Goal: Check status: Check status

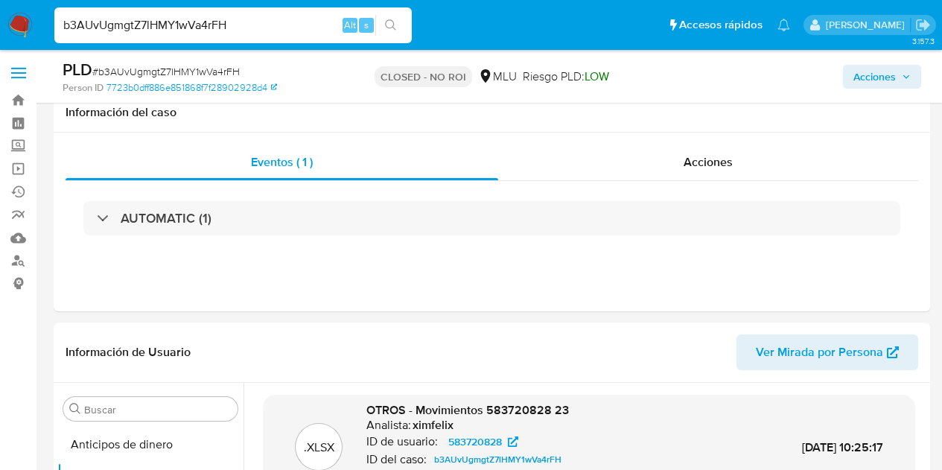
select select "100"
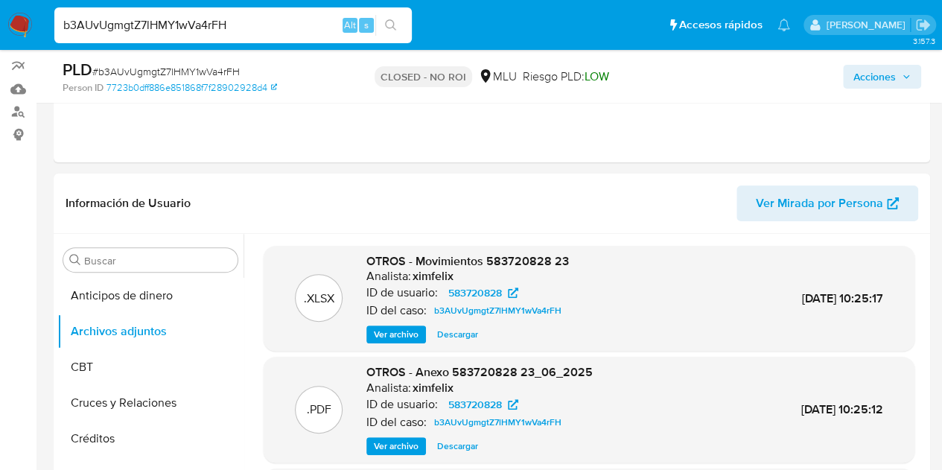
click at [213, 23] on input "b3AUvUgmgtZ7lHMY1wVa4rFH" at bounding box center [232, 25] width 357 height 19
paste input "RJwrdrXPKRdSHrrUgOLEBYD4"
type input "RJwrdrXPKRdSHrrUgOLEBYD4"
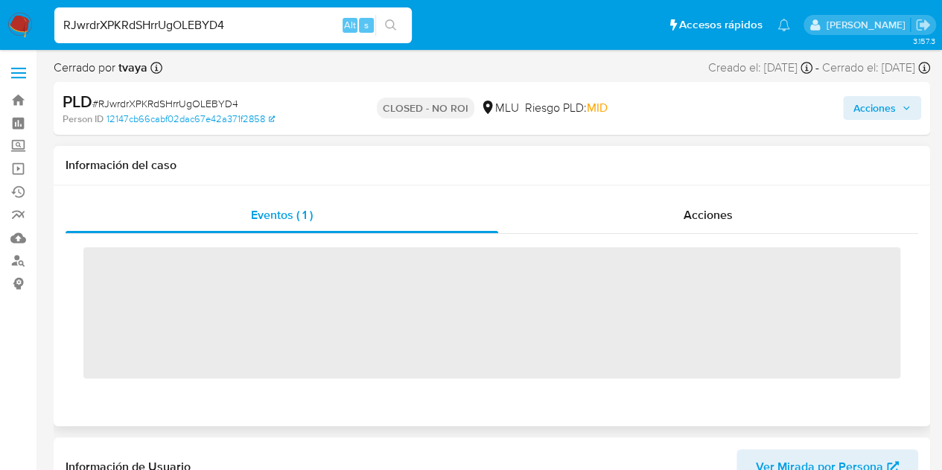
scroll to position [665, 0]
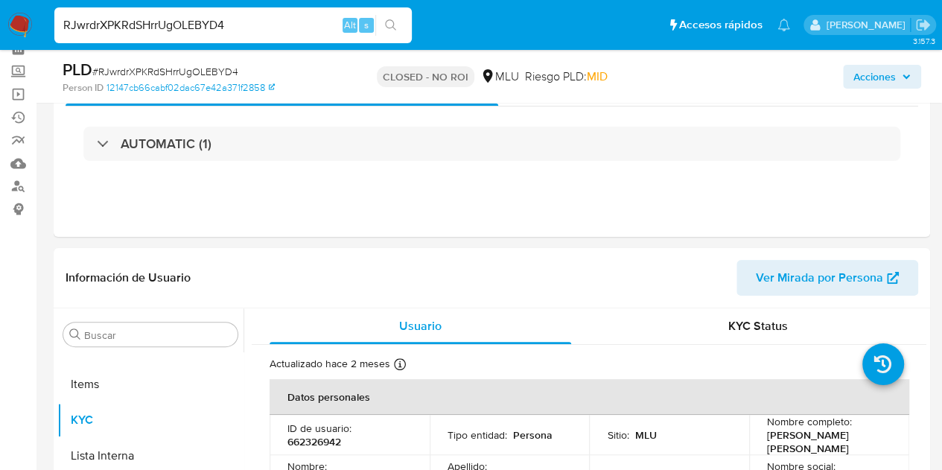
select select "10"
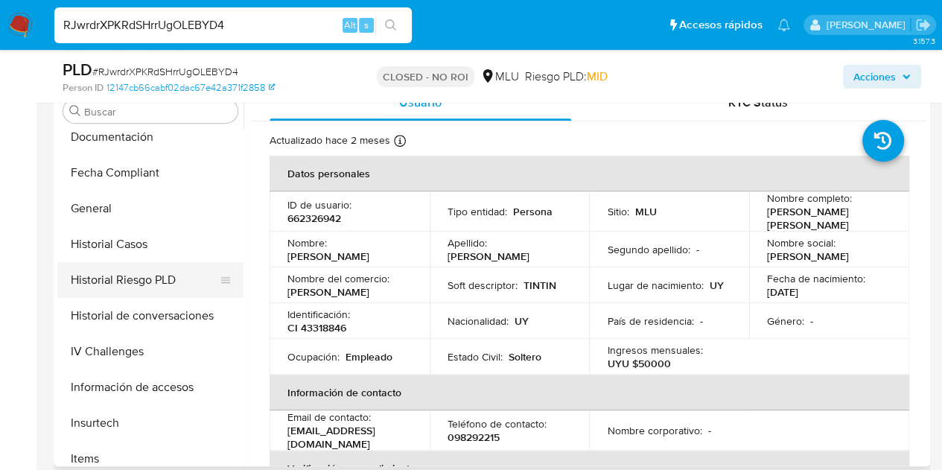
scroll to position [293, 0]
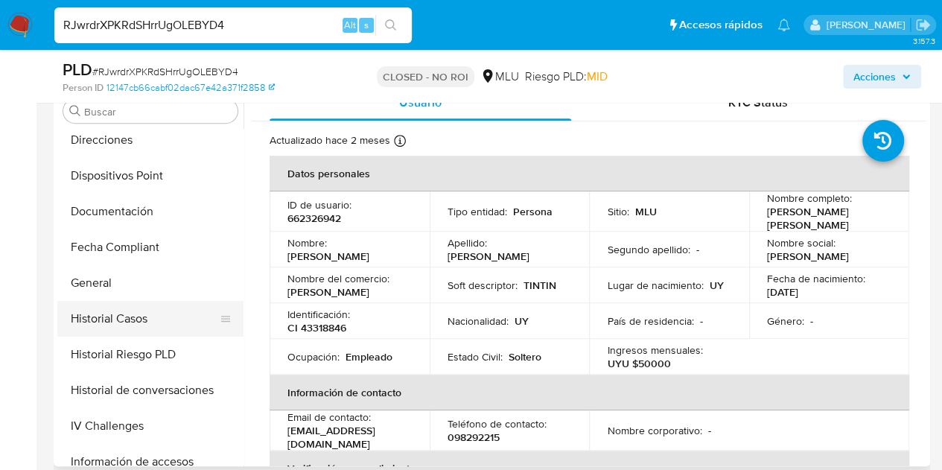
click at [144, 312] on button "Historial Casos" at bounding box center [144, 319] width 174 height 36
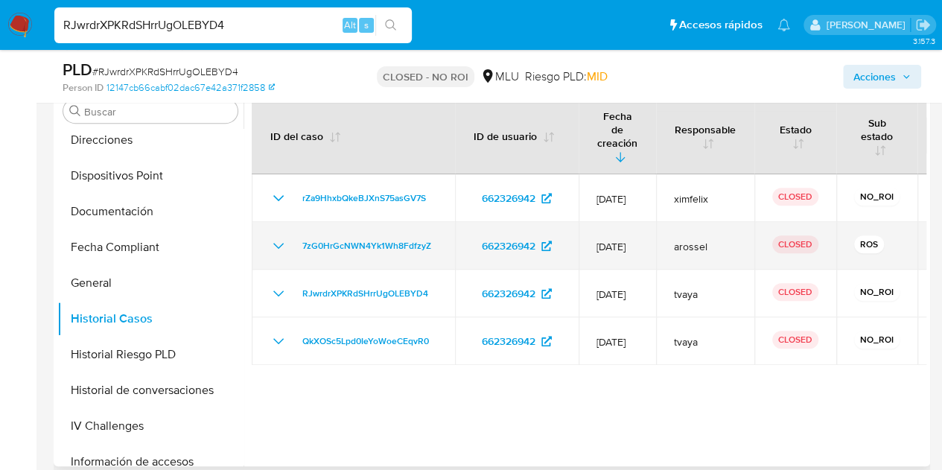
drag, startPoint x: 666, startPoint y: 238, endPoint x: 584, endPoint y: 239, distance: 81.9
click at [584, 239] on td "[DATE]" at bounding box center [617, 246] width 77 height 48
